Goal: Check status

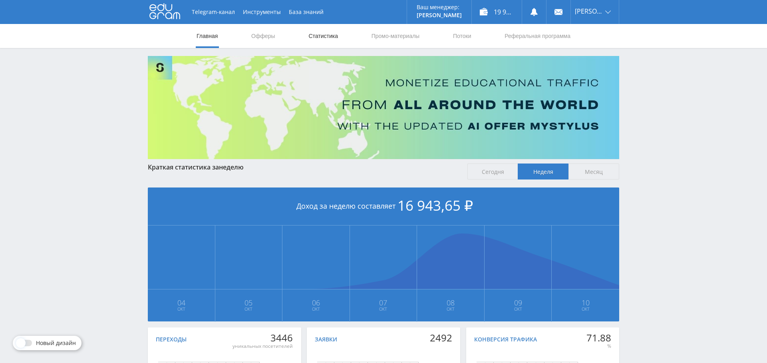
click at [324, 35] on link "Статистика" at bounding box center [322, 36] width 31 height 24
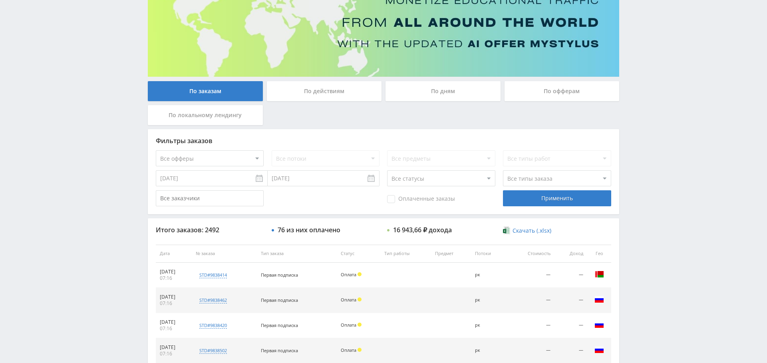
scroll to position [84, 0]
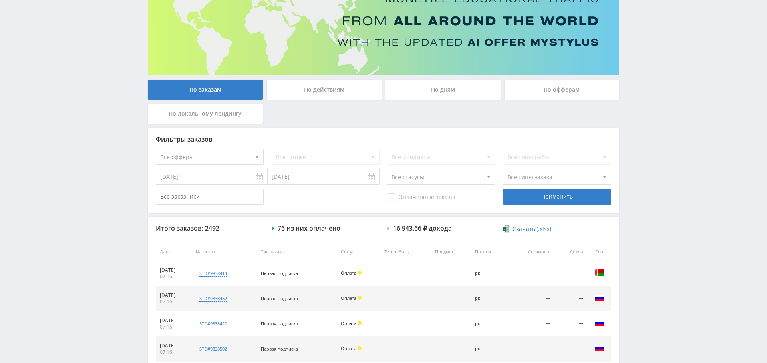
click at [434, 87] on div "По дням" at bounding box center [442, 89] width 115 height 20
click at [0, 0] on input "По дням" at bounding box center [0, 0] width 0 height 0
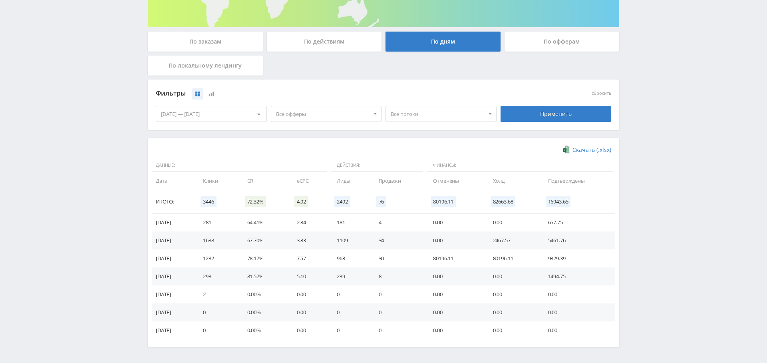
scroll to position [133, 0]
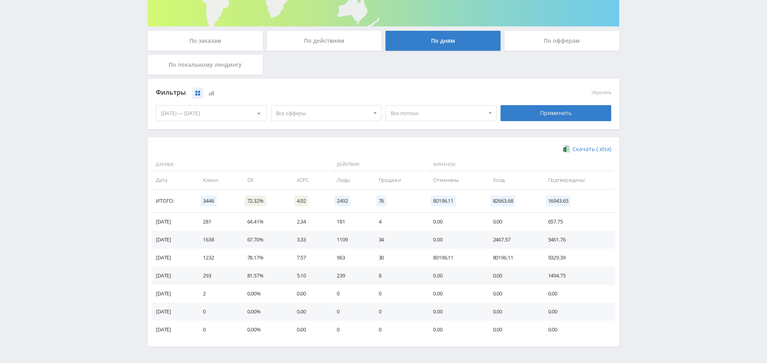
click at [312, 118] on span "Все офферы" at bounding box center [322, 112] width 93 height 15
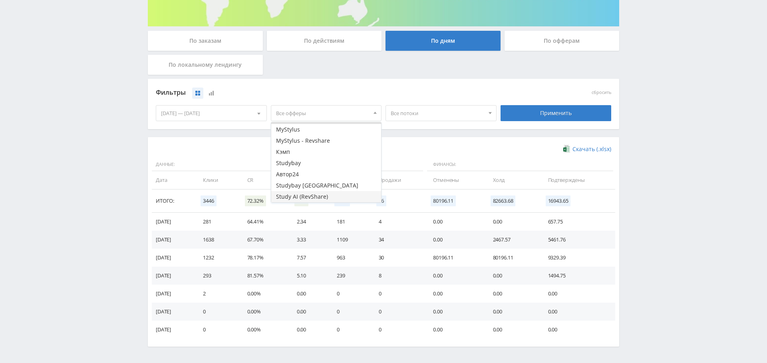
click at [315, 195] on button "Study AI (RevShare)" at bounding box center [326, 196] width 110 height 11
click at [460, 155] on div "Скачать (.xlsx) Данные: Действия: Финансы: Дата Клики CR eCPC Лиды Продажи Отме…" at bounding box center [383, 241] width 455 height 193
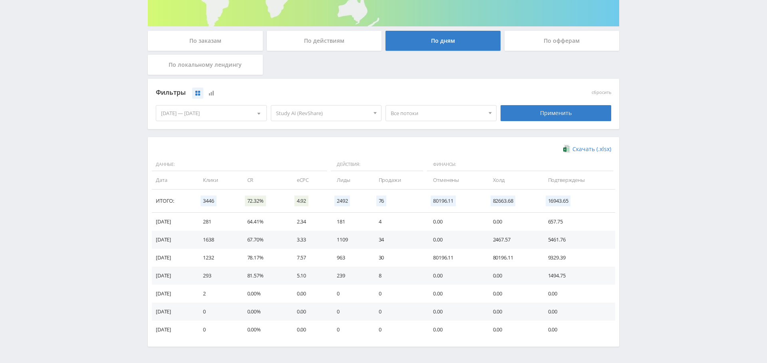
click at [571, 111] on div "Применить" at bounding box center [555, 113] width 111 height 16
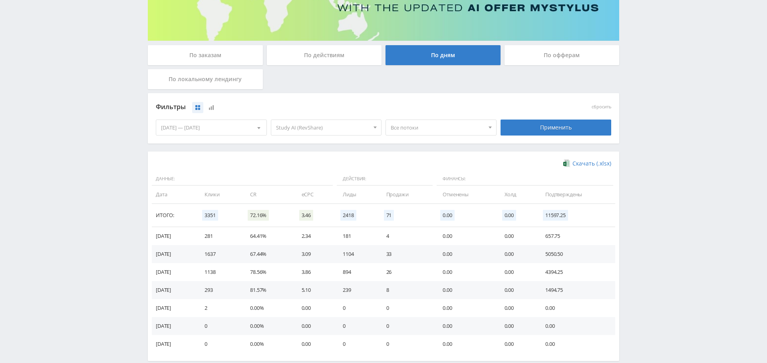
scroll to position [0, 0]
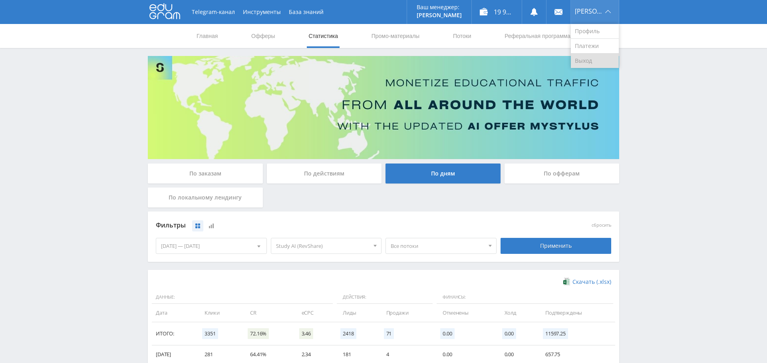
click at [599, 63] on link "Выход" at bounding box center [595, 61] width 48 height 14
